Goal: Transaction & Acquisition: Purchase product/service

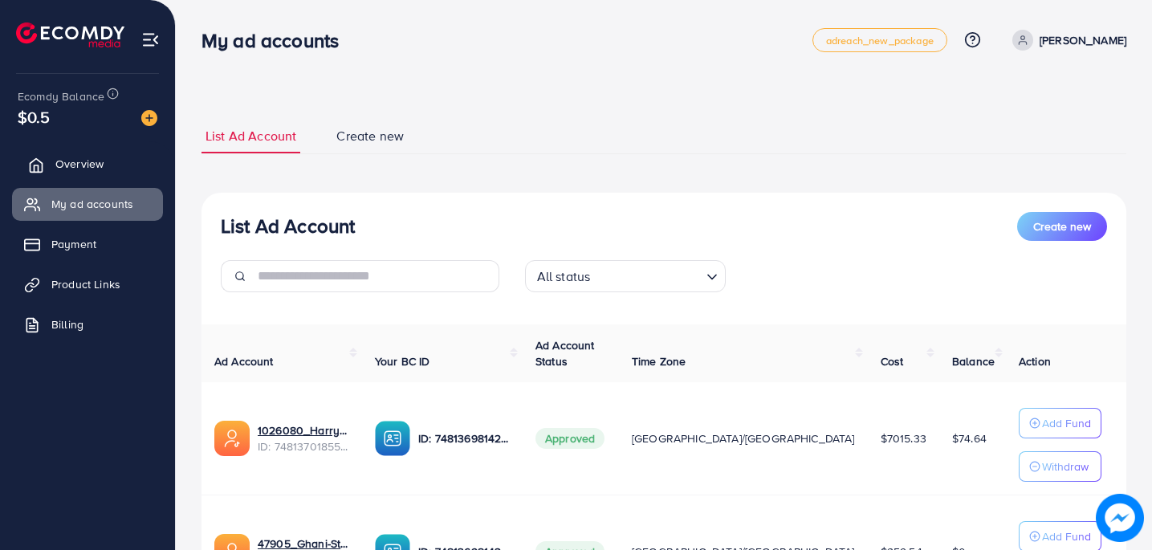
click at [68, 164] on span "Overview" at bounding box center [79, 164] width 48 height 16
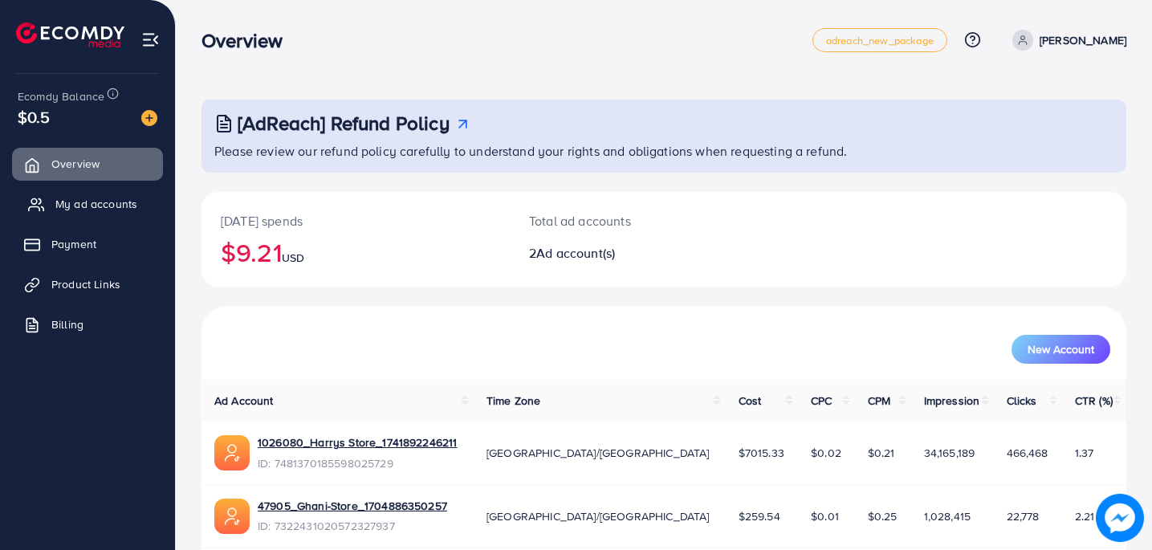
click at [108, 204] on span "My ad accounts" at bounding box center [96, 204] width 82 height 16
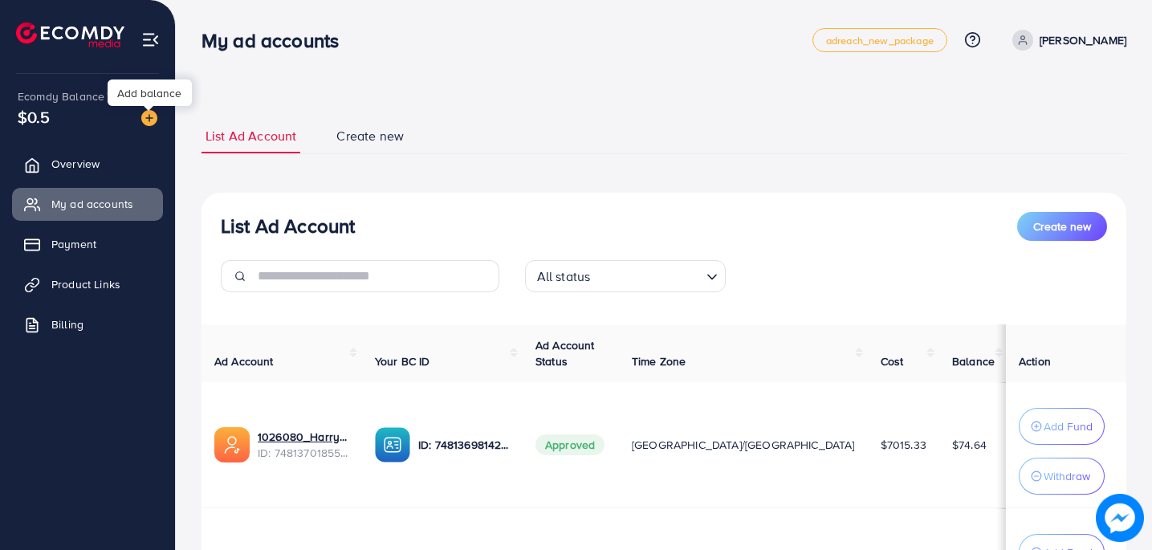
click at [154, 116] on img at bounding box center [149, 118] width 16 height 16
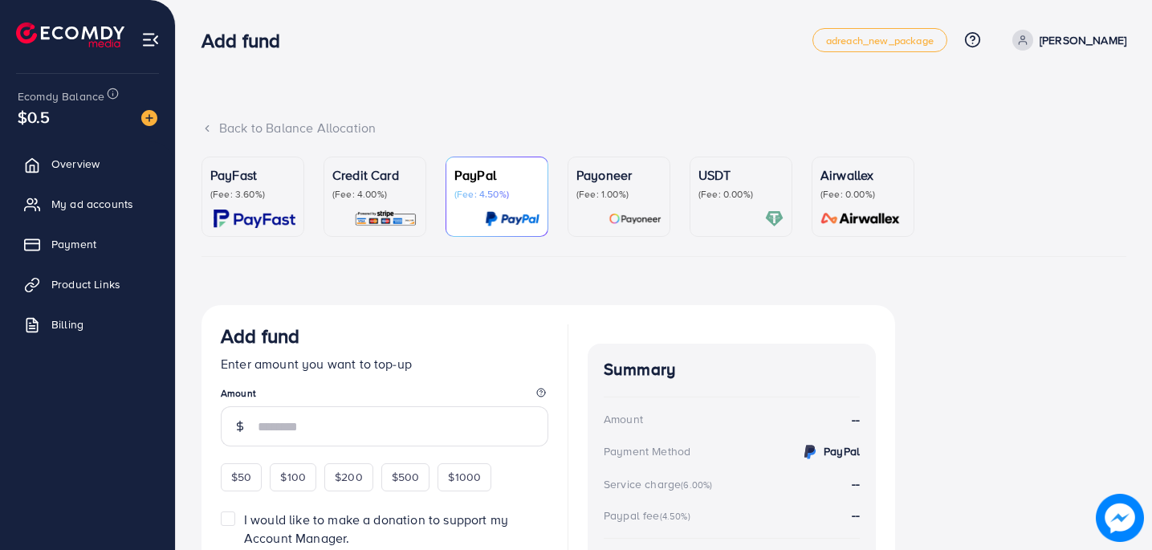
click at [279, 188] on p "(Fee: 3.60%)" at bounding box center [252, 194] width 85 height 13
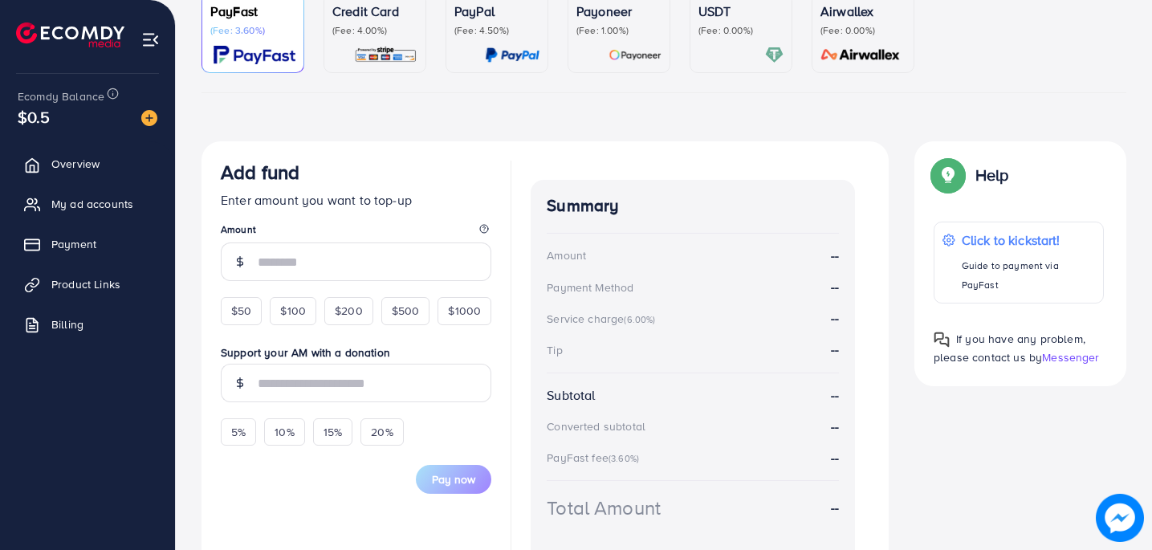
scroll to position [170, 0]
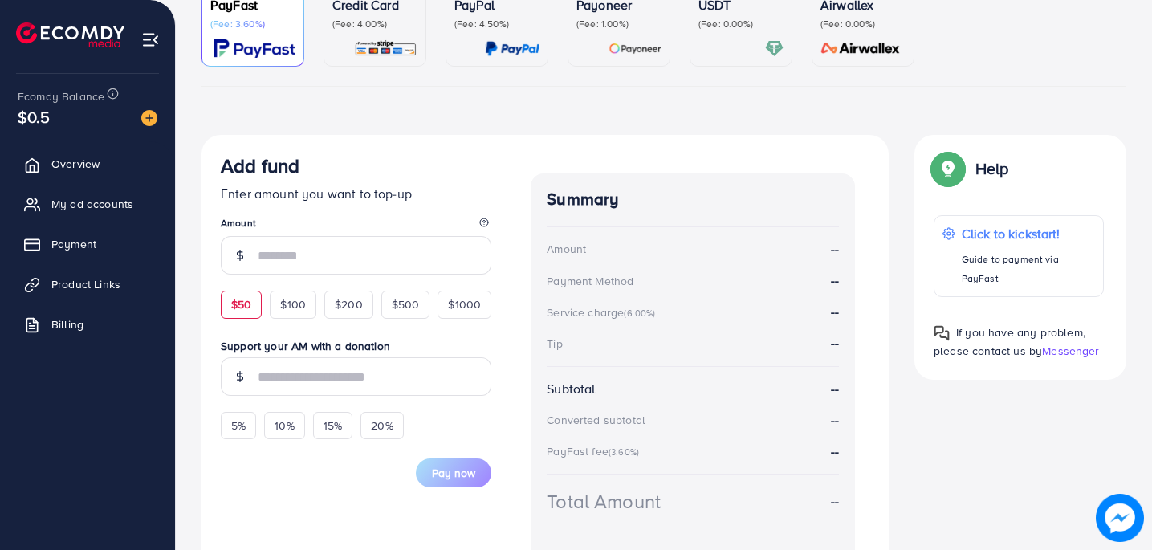
click at [247, 296] on span "$50" at bounding box center [241, 304] width 20 height 16
type input "**"
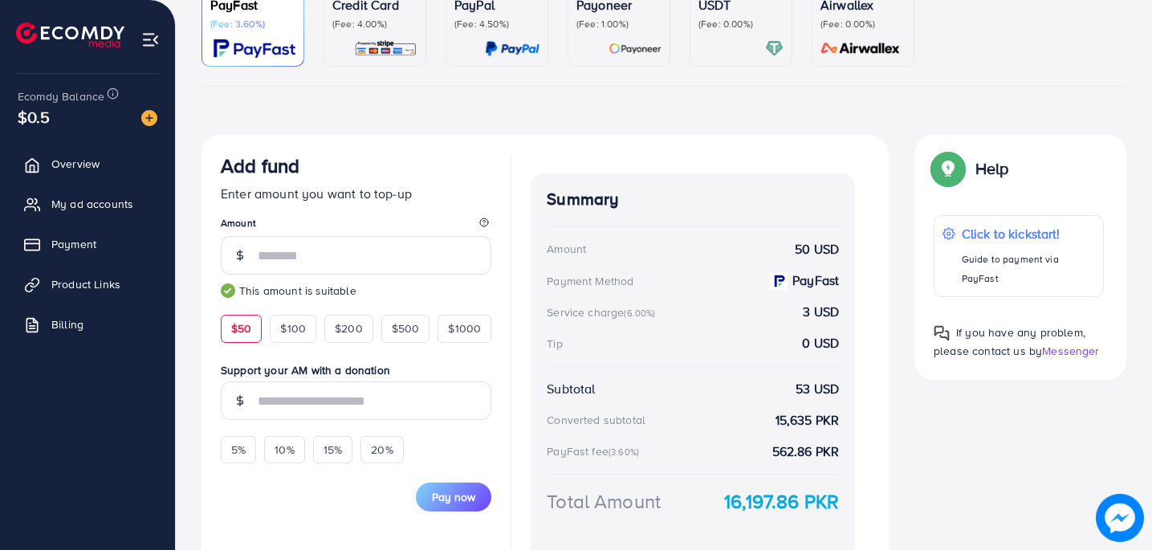
scroll to position [267, 0]
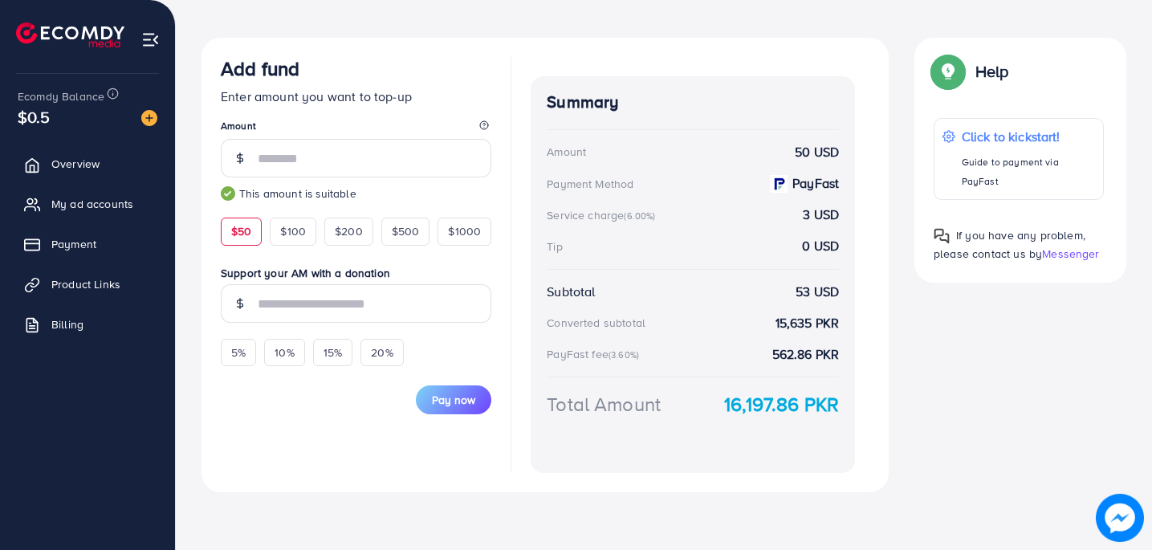
click at [464, 368] on div "Pay now" at bounding box center [356, 390] width 271 height 48
click at [457, 389] on button "Pay now" at bounding box center [453, 399] width 75 height 29
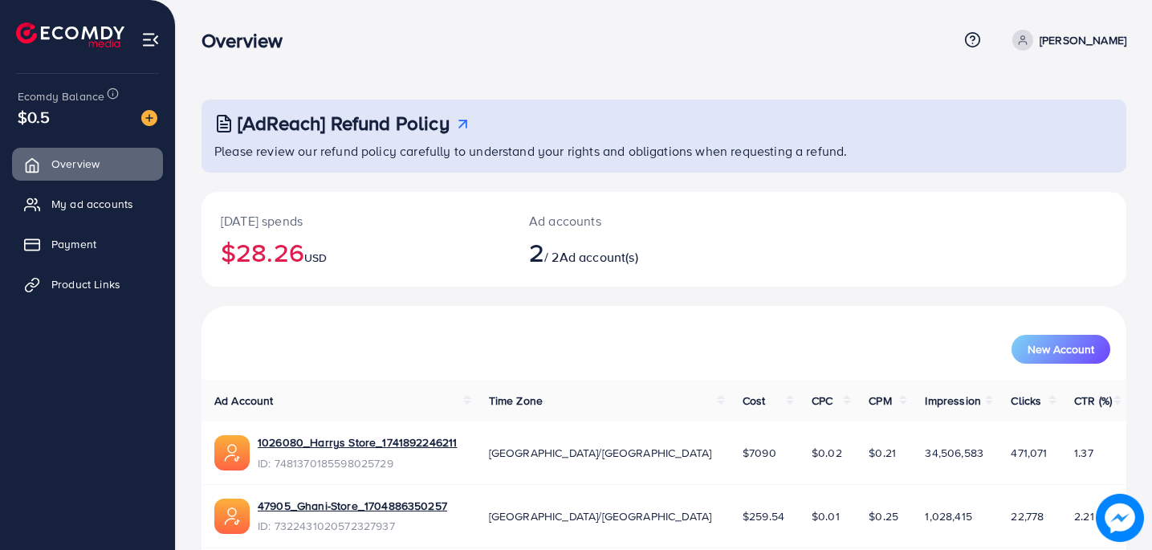
click at [159, 118] on div "Ecomdy Balance $0.5" at bounding box center [87, 107] width 149 height 67
click at [150, 120] on img at bounding box center [149, 118] width 16 height 16
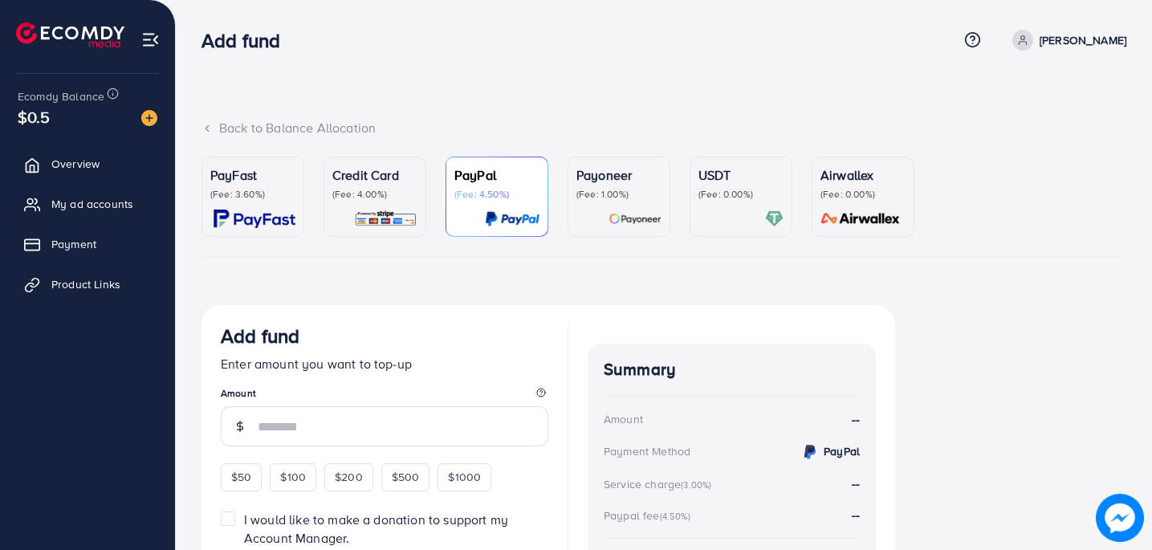
click at [305, 177] on ul "PayFast (Fee: 3.60%) Credit Card (Fee: 4.00%) PayPal (Fee: 4.50%) Payoneer (Fee…" at bounding box center [664, 207] width 925 height 100
click at [253, 182] on p "PayFast" at bounding box center [252, 174] width 85 height 19
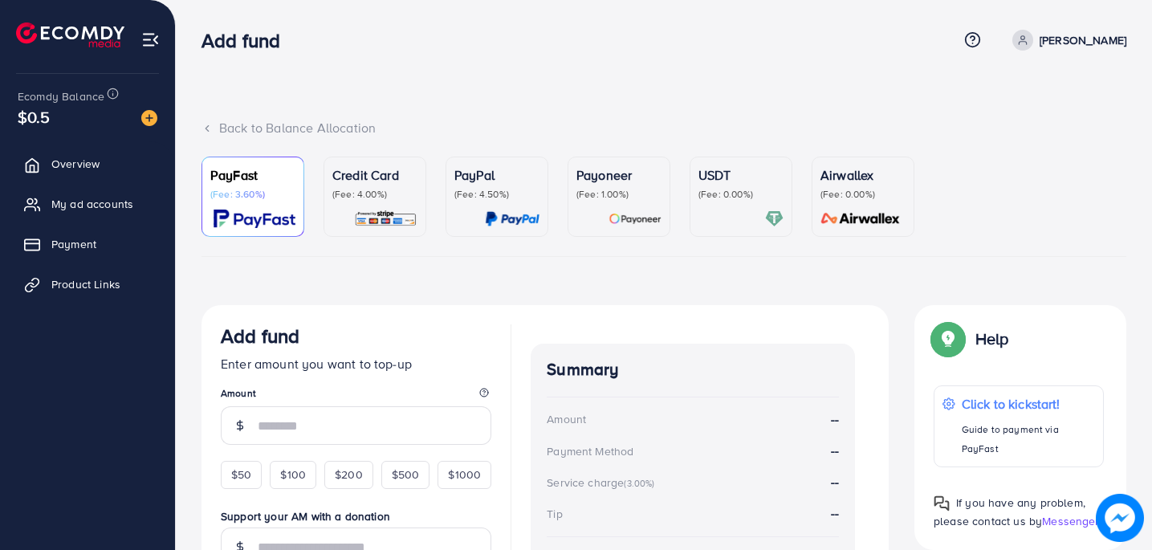
scroll to position [218, 0]
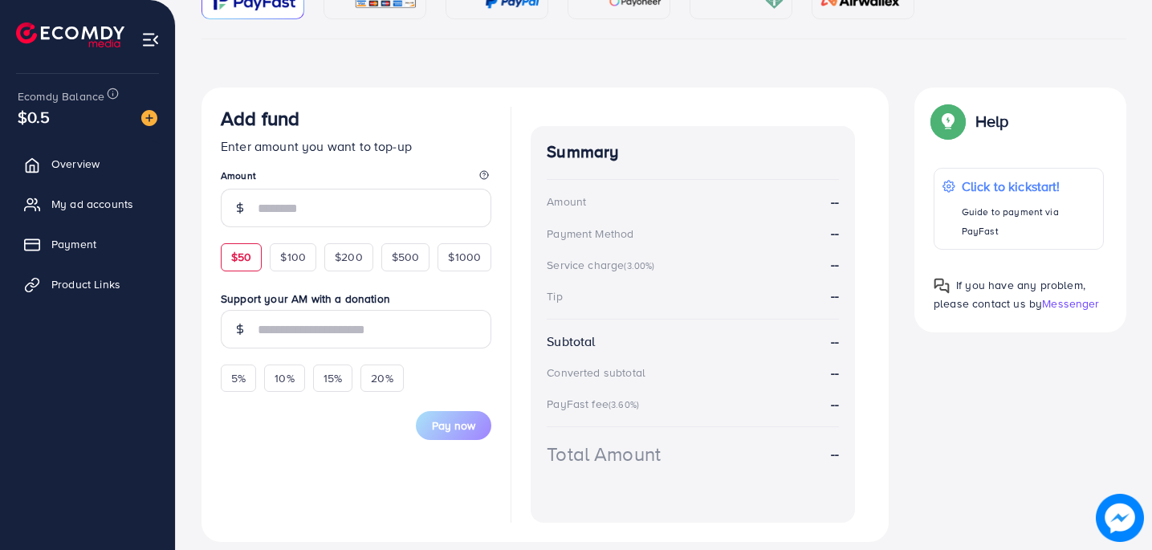
click at [243, 266] on div "$50" at bounding box center [241, 256] width 41 height 27
type input "**"
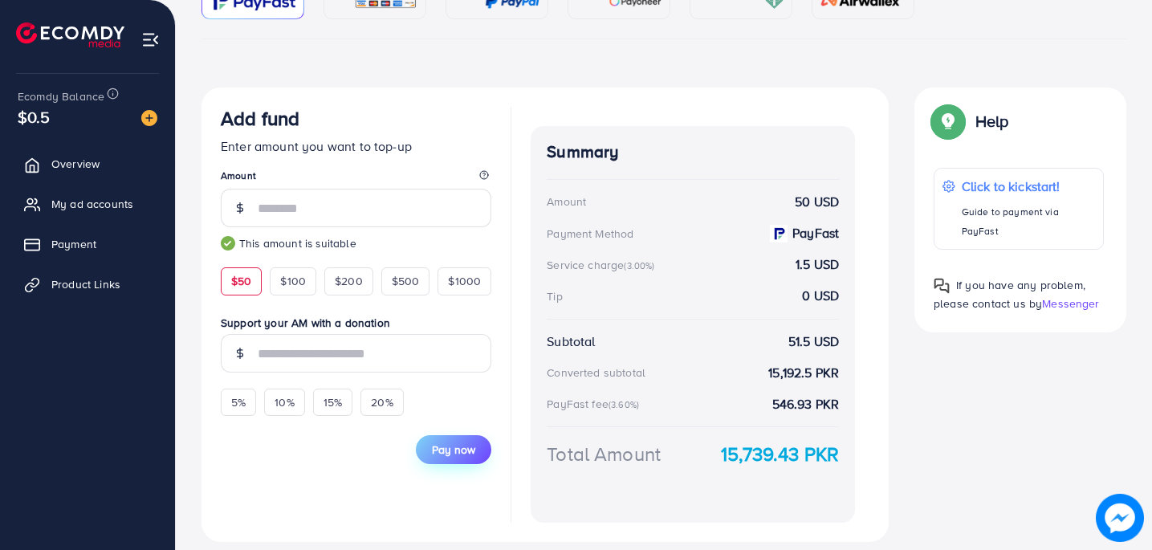
click at [443, 454] on span "Pay now" at bounding box center [453, 450] width 43 height 16
